Goal: Task Accomplishment & Management: Use online tool/utility

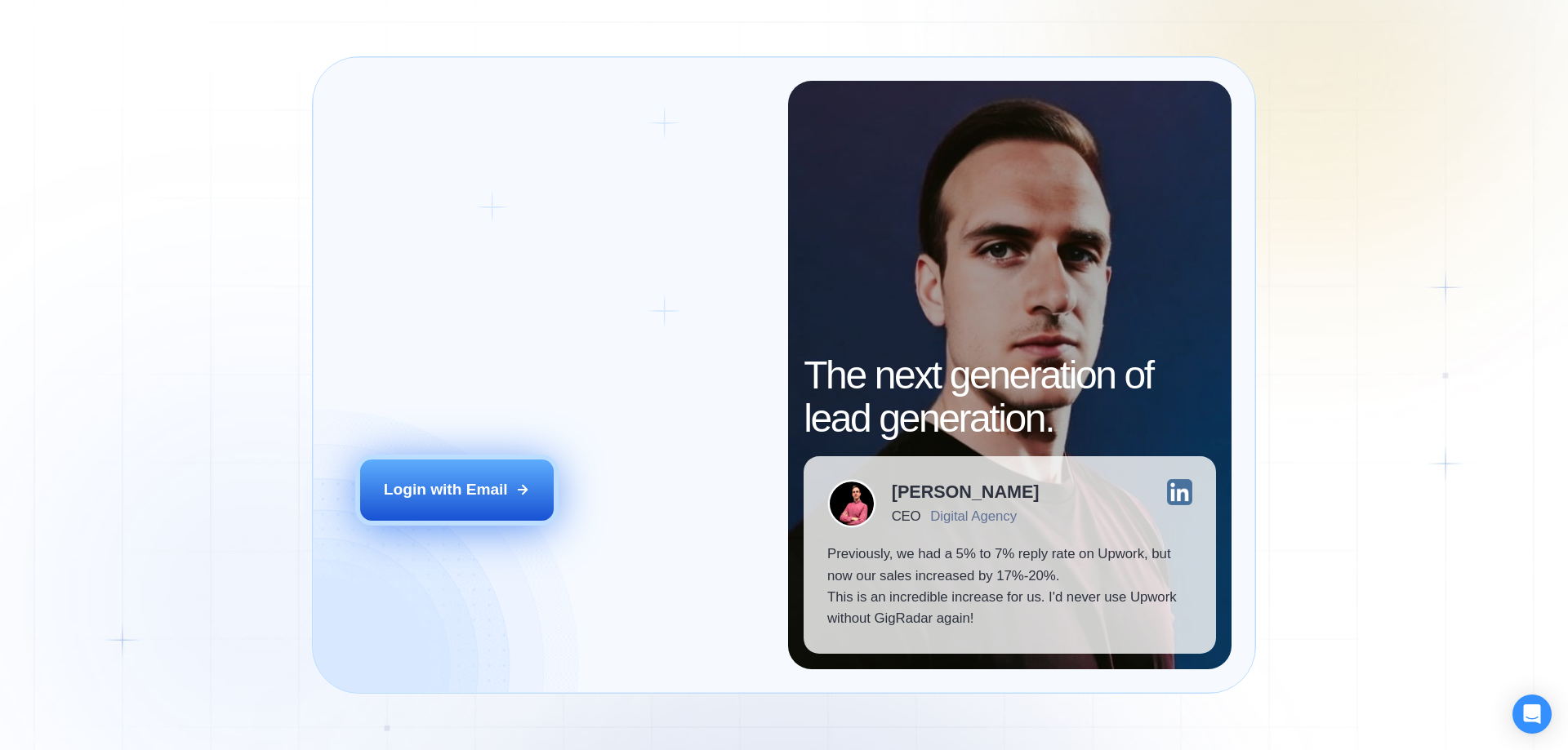
click at [497, 472] on button "Login with Email" at bounding box center [457, 490] width 194 height 60
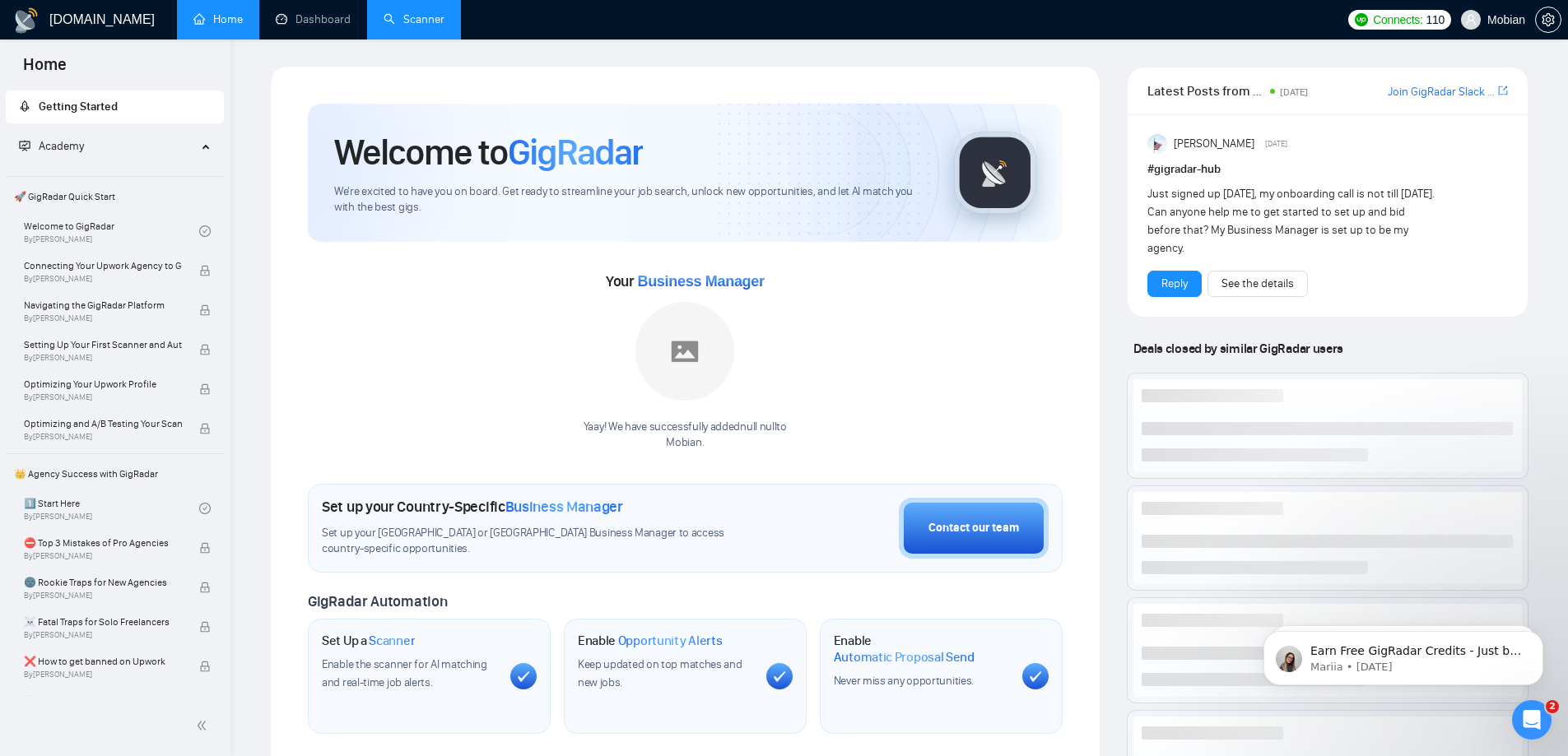
click at [423, 16] on link "Scanner" at bounding box center [413, 19] width 61 height 14
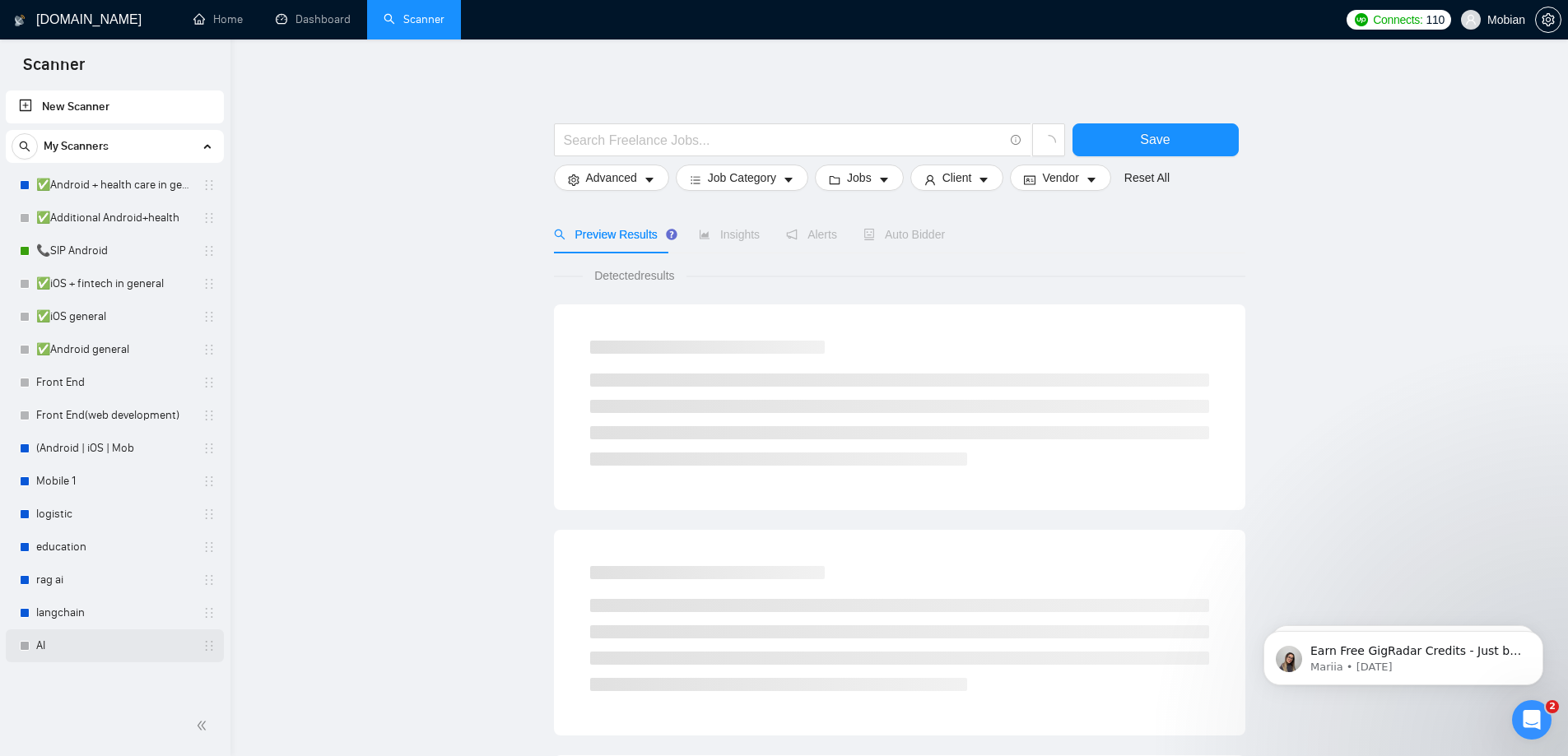
click at [54, 645] on link "AI" at bounding box center [114, 646] width 157 height 33
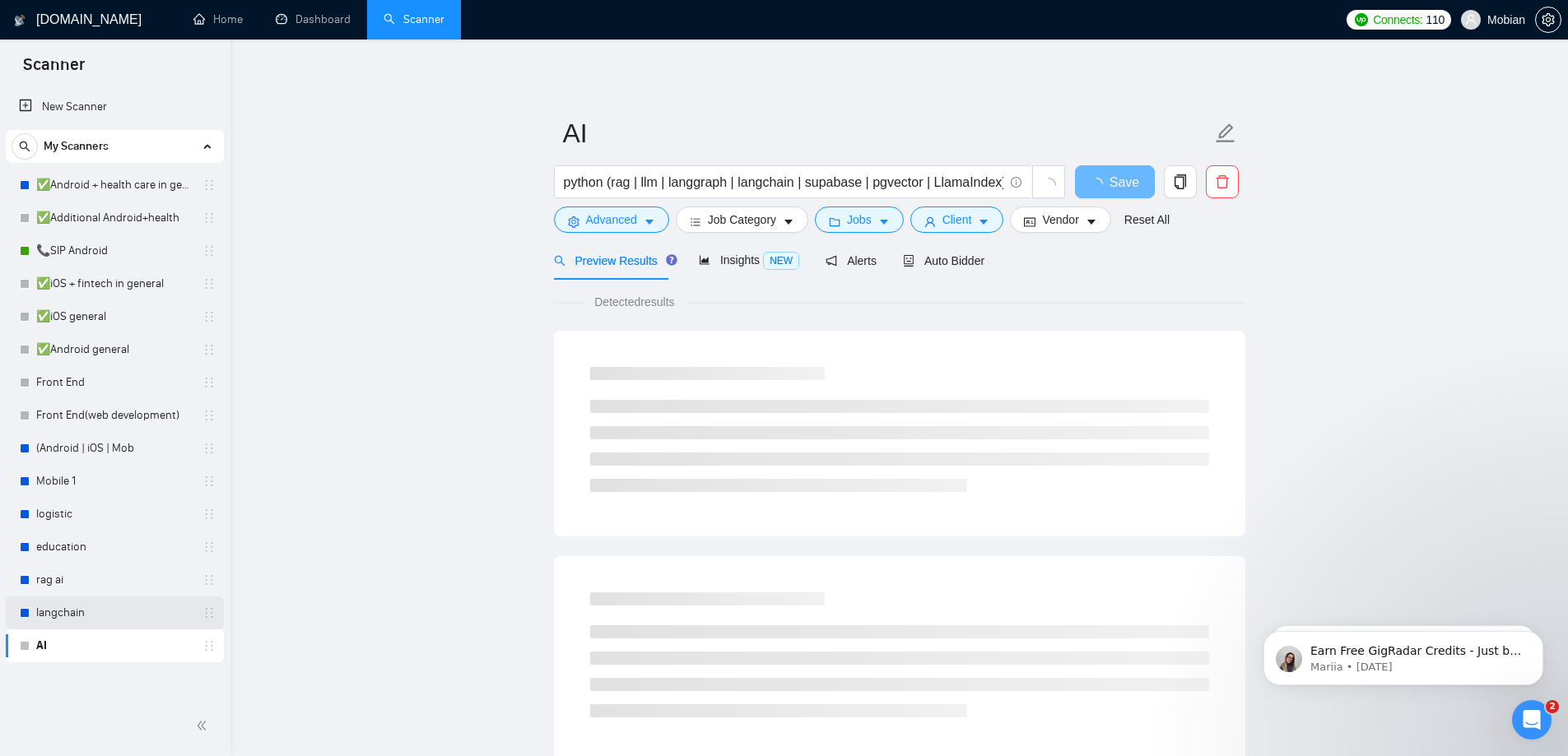
click at [60, 604] on link "langchain" at bounding box center [114, 613] width 157 height 33
